Goal: Task Accomplishment & Management: Manage account settings

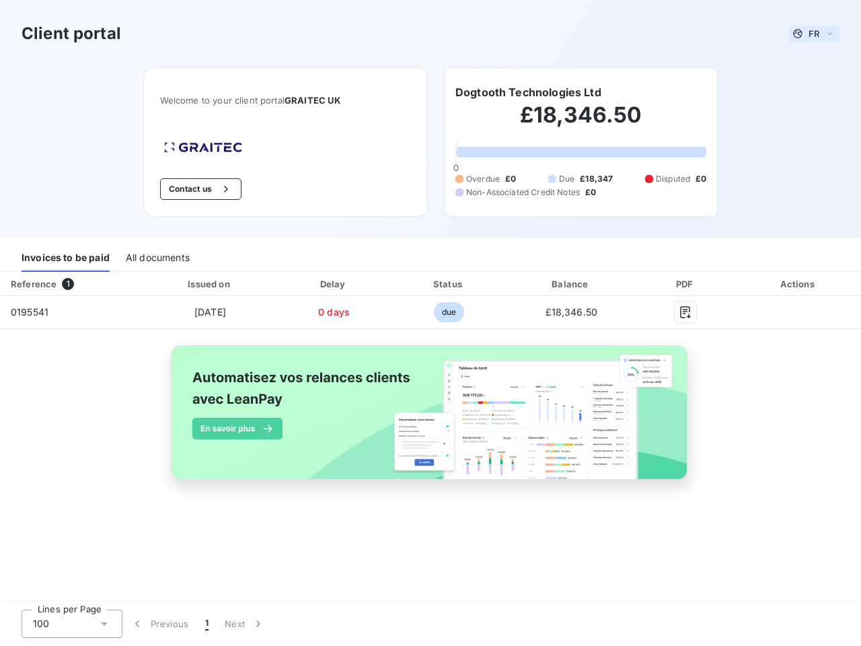
click at [814, 34] on span "FR" at bounding box center [814, 33] width 11 height 11
click at [198, 189] on button "Contact us" at bounding box center [200, 189] width 81 height 22
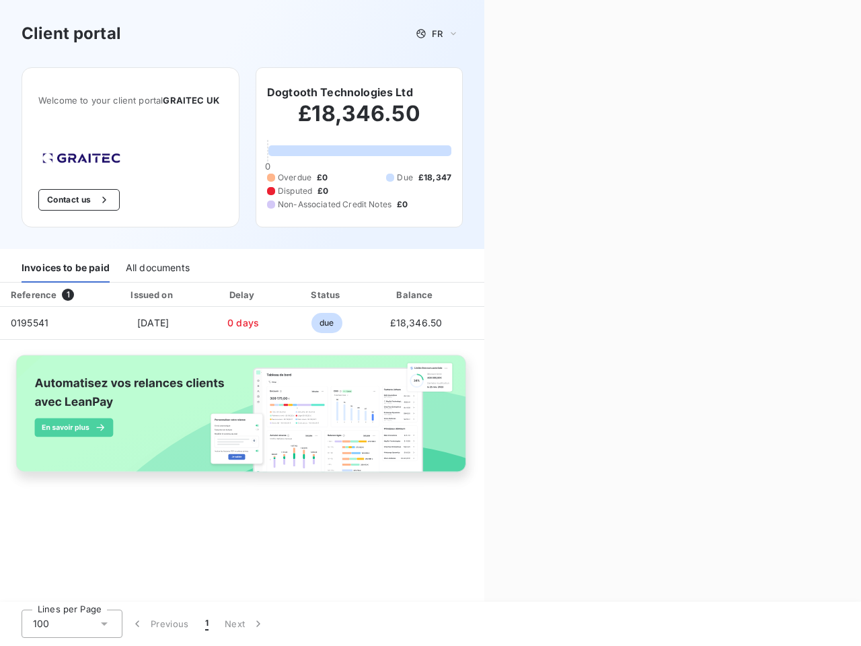
click at [528, 92] on div "Contact us Fill out the form below, and a member of our team will get back to y…" at bounding box center [672, 323] width 377 height 646
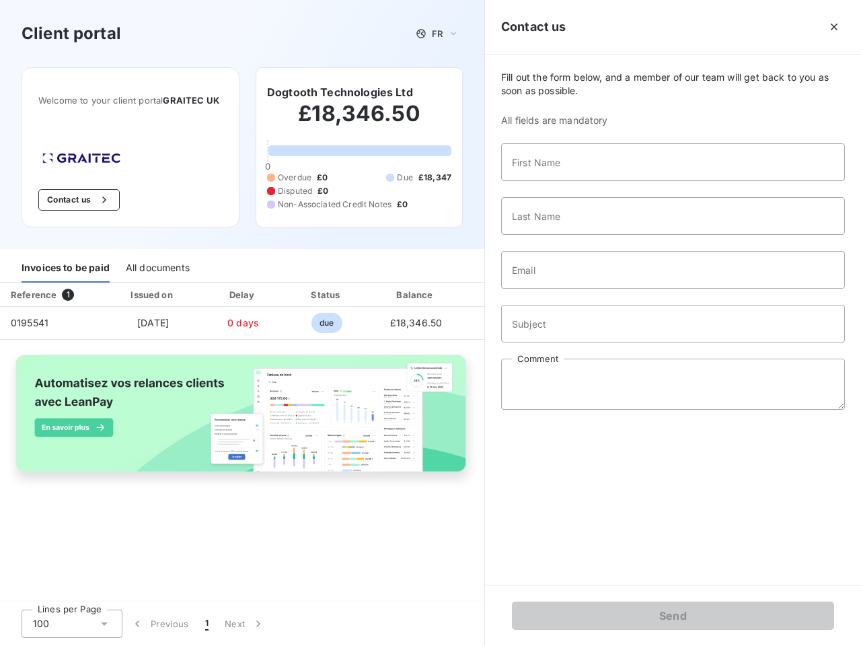
click at [65, 258] on div "Invoices to be paid" at bounding box center [66, 268] width 88 height 28
click at [157, 258] on div "All documents" at bounding box center [158, 268] width 64 height 28
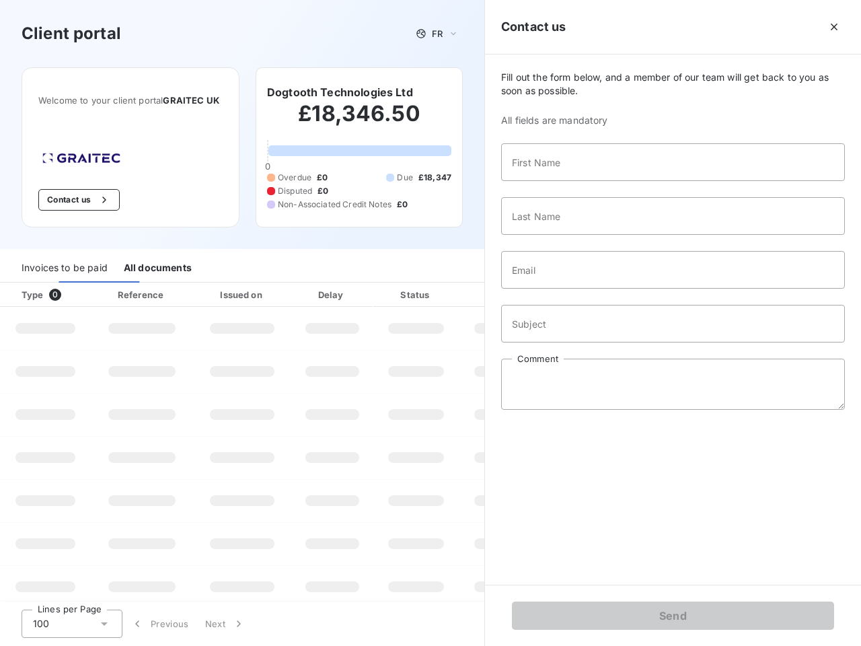
click at [71, 284] on th "Type 0" at bounding box center [45, 295] width 91 height 24
click at [209, 284] on th "Issued on" at bounding box center [242, 295] width 98 height 24
click at [334, 284] on th "Delay" at bounding box center [332, 295] width 82 height 24
click at [449, 284] on th "Status" at bounding box center [415, 295] width 85 height 24
click at [571, 284] on input "Email" at bounding box center [673, 270] width 344 height 38
